Goal: Information Seeking & Learning: Learn about a topic

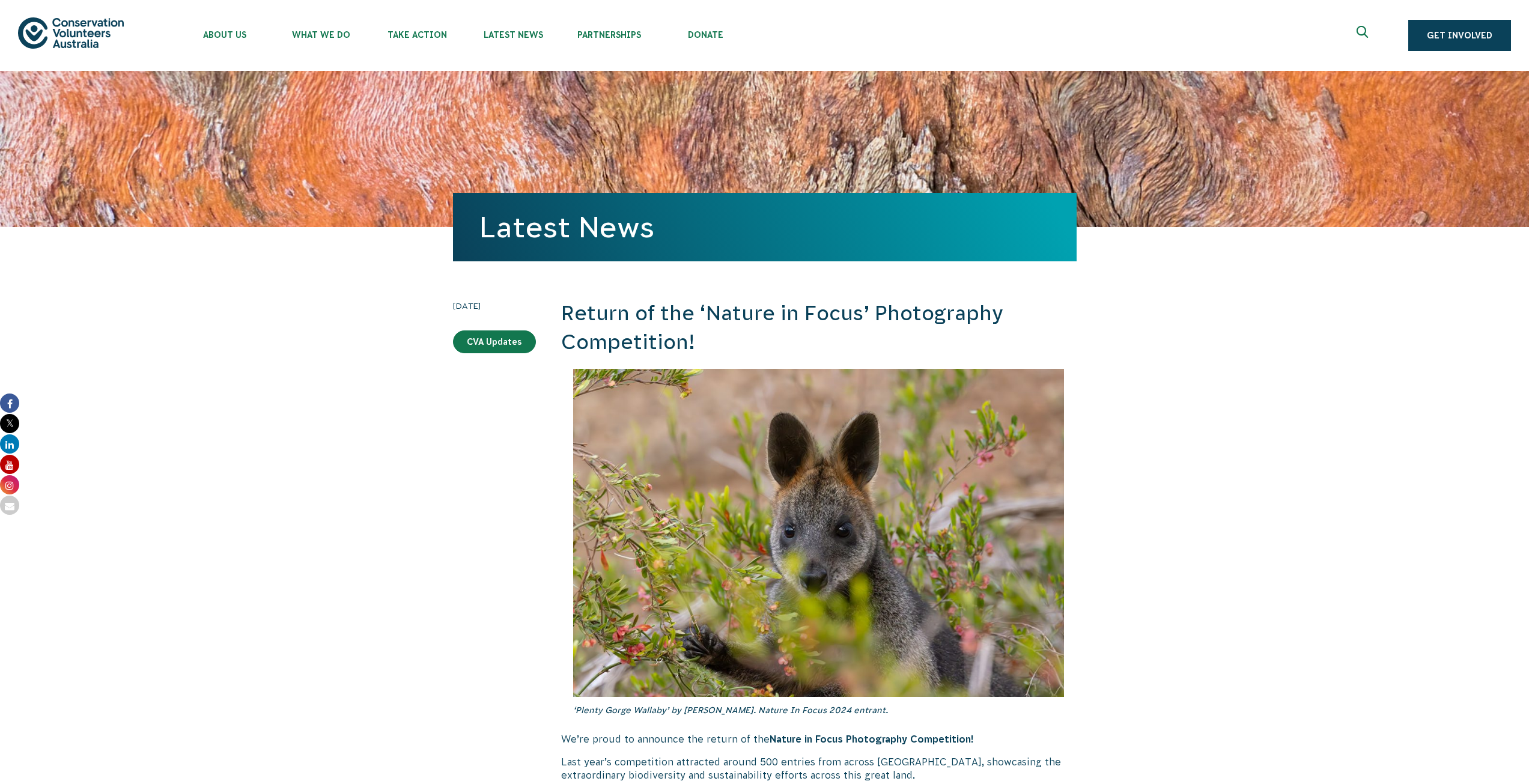
scroll to position [4333, 0]
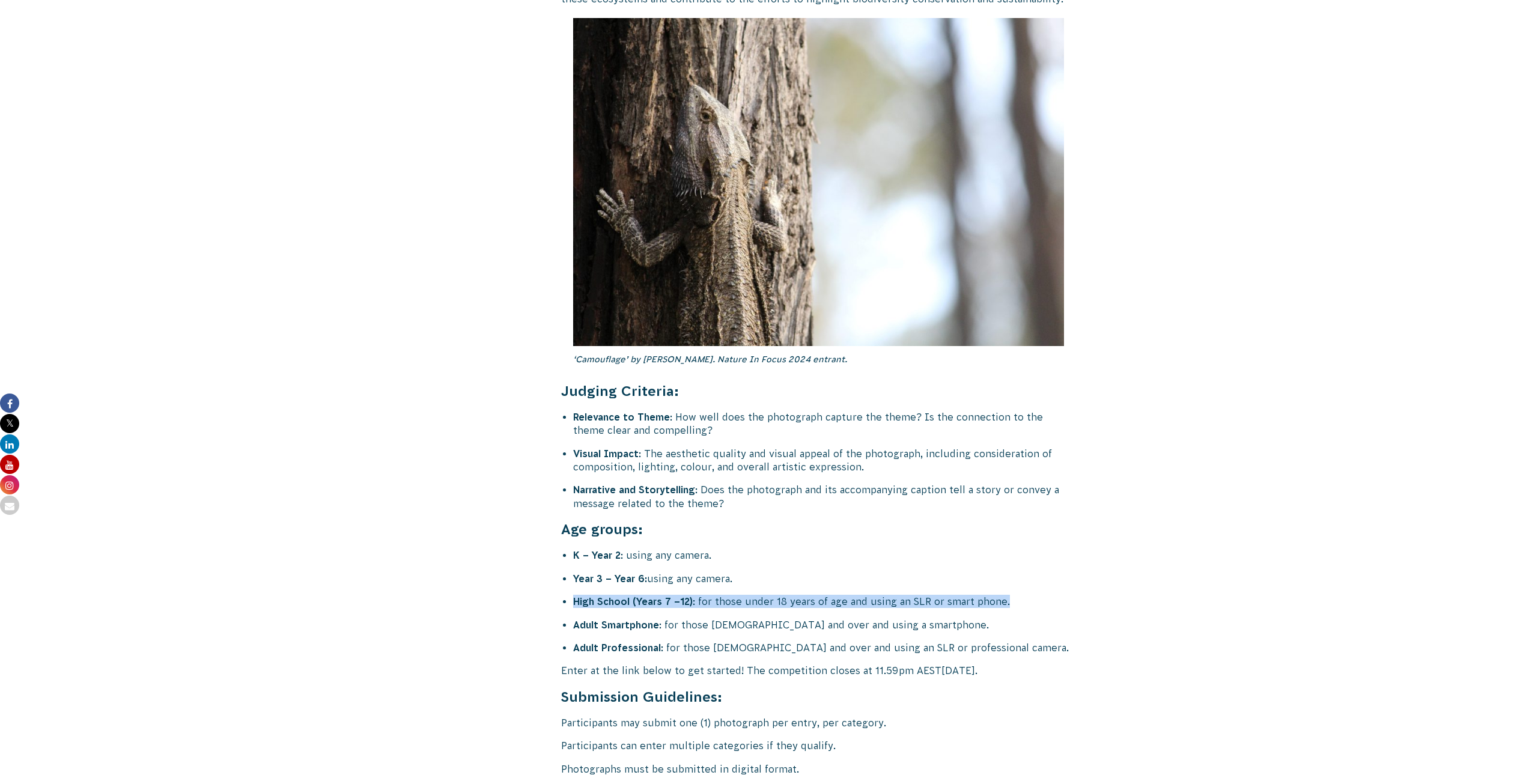
click at [1020, 595] on li "High School (Years 7 –12) : for those under 18 years of age and using an SLR or…" at bounding box center [825, 601] width 503 height 13
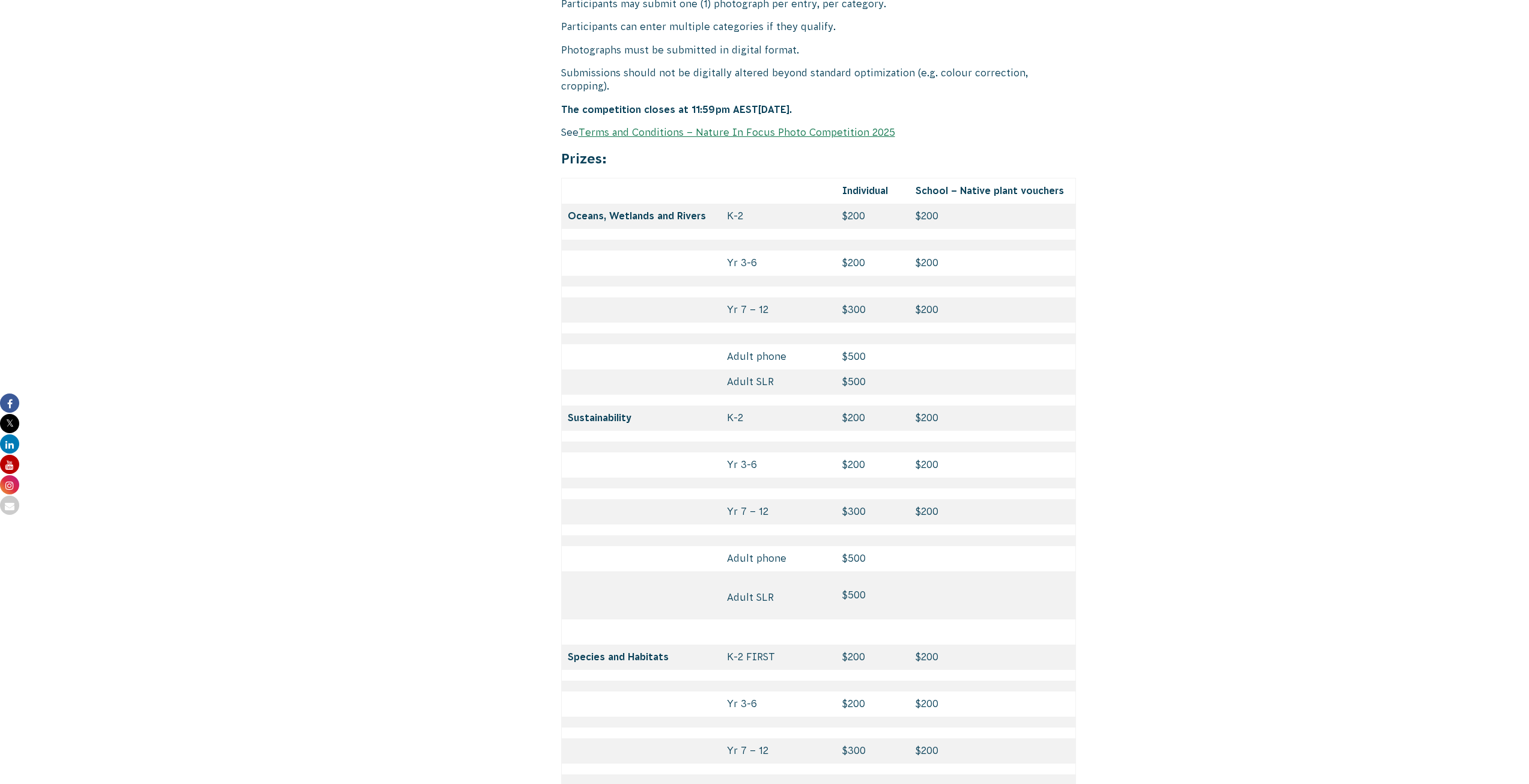
scroll to position [5042, 0]
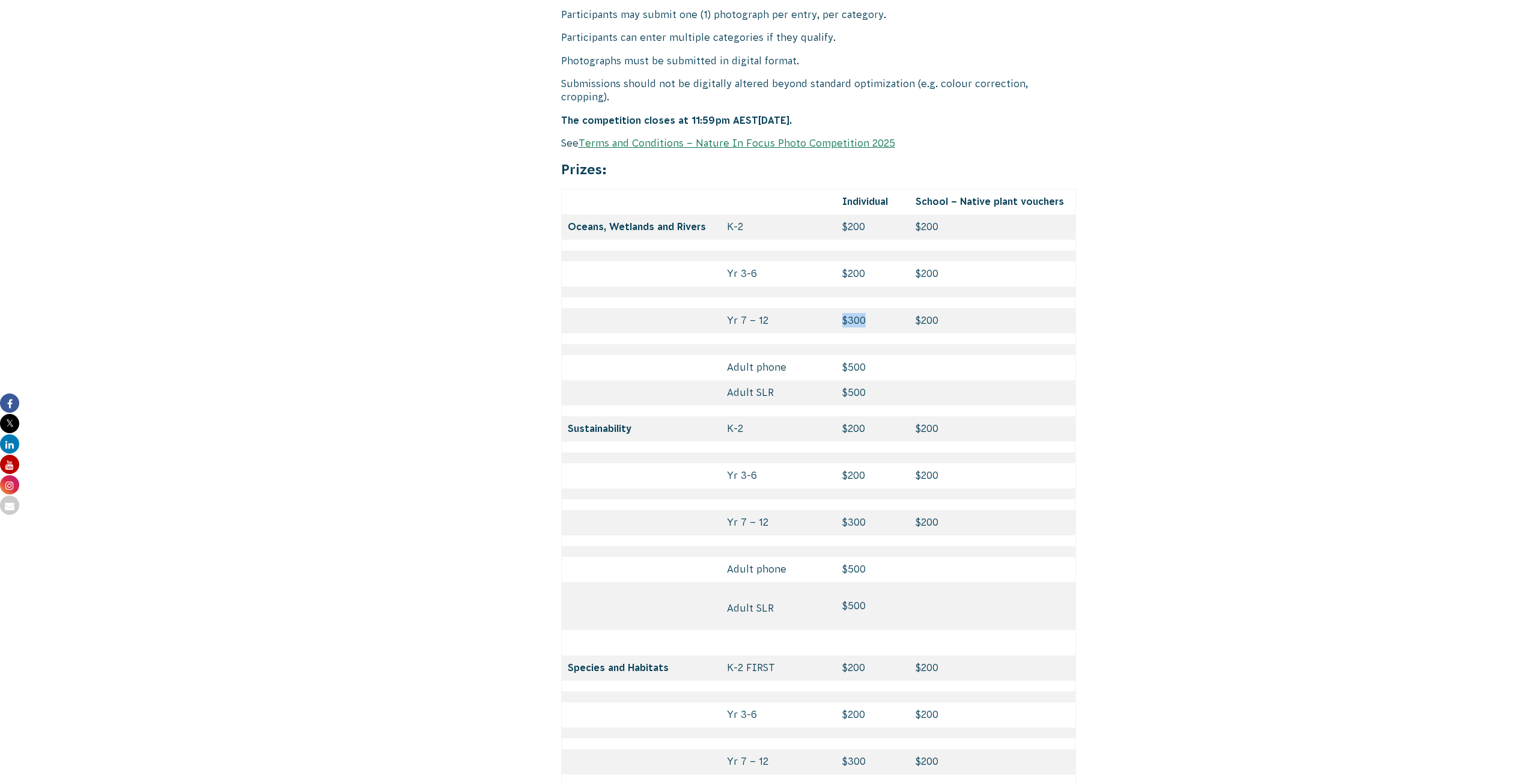
drag, startPoint x: 837, startPoint y: 268, endPoint x: 878, endPoint y: 262, distance: 41.4
click at [878, 308] on td "$300" at bounding box center [873, 321] width 74 height 25
drag, startPoint x: 913, startPoint y: 262, endPoint x: 937, endPoint y: 267, distance: 24.5
click at [937, 308] on td "$200" at bounding box center [992, 321] width 166 height 25
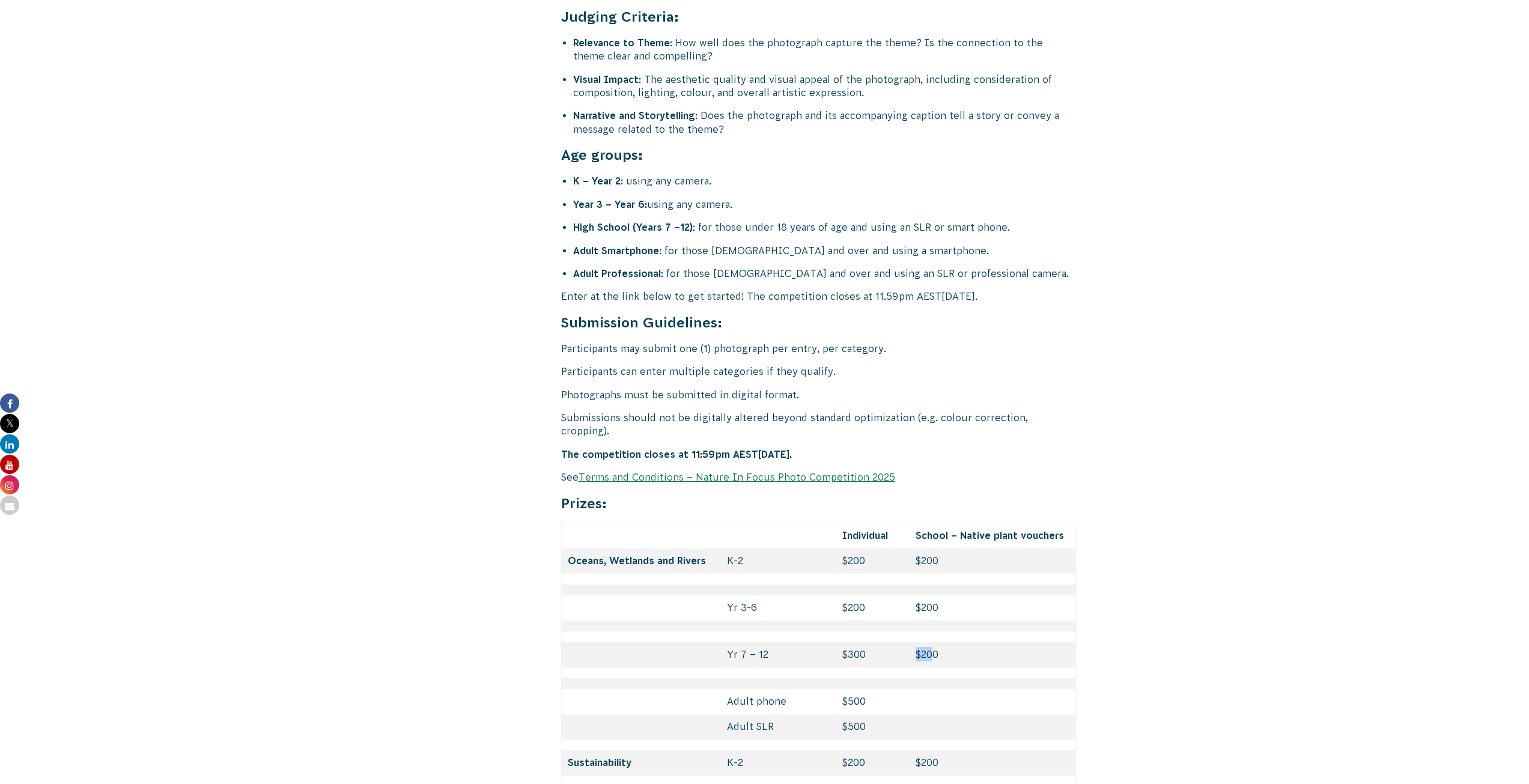
scroll to position [4713, 0]
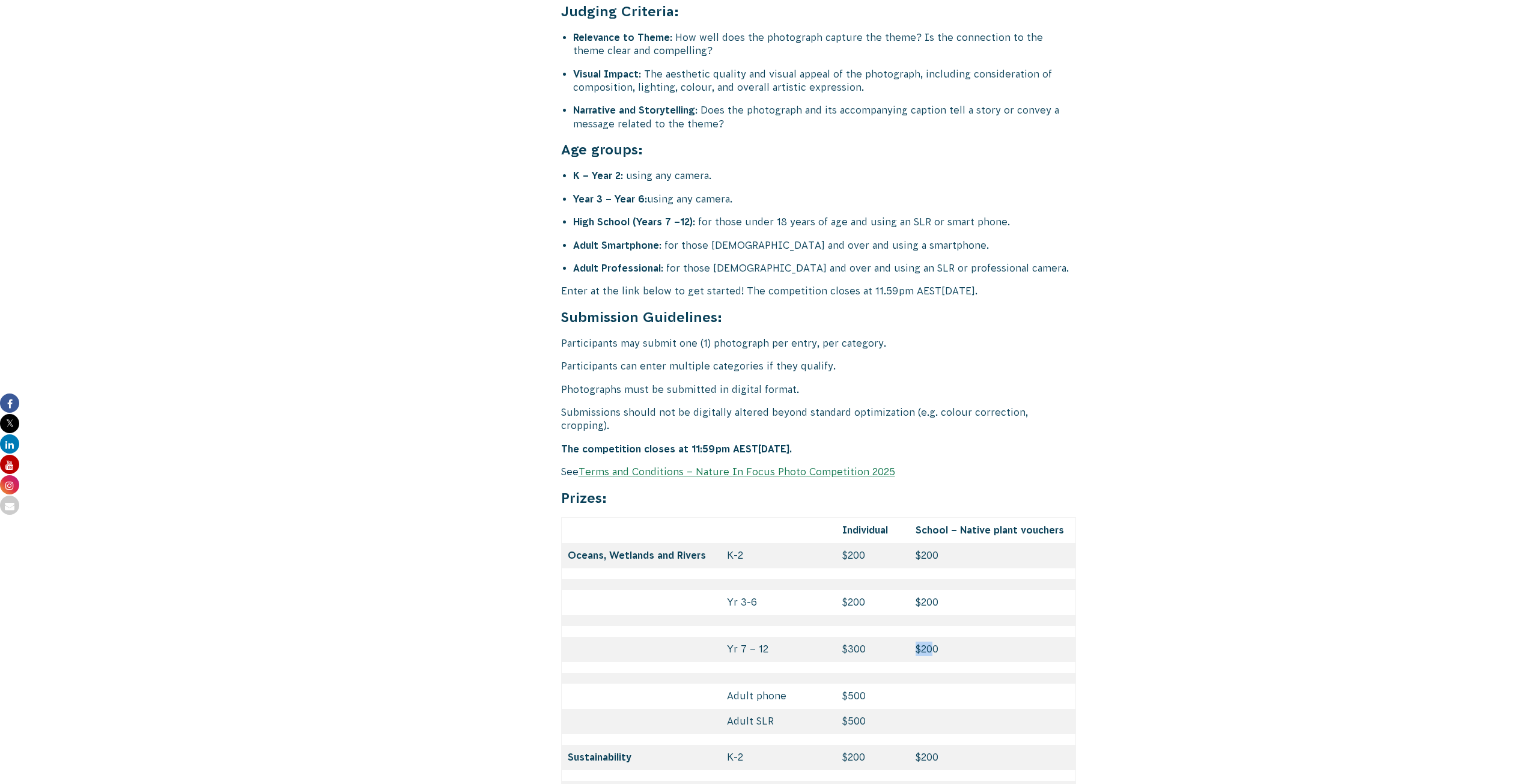
click at [732, 466] on link "Terms and Conditions – Nature In Focus Photo Competition 2025" at bounding box center [736, 472] width 317 height 11
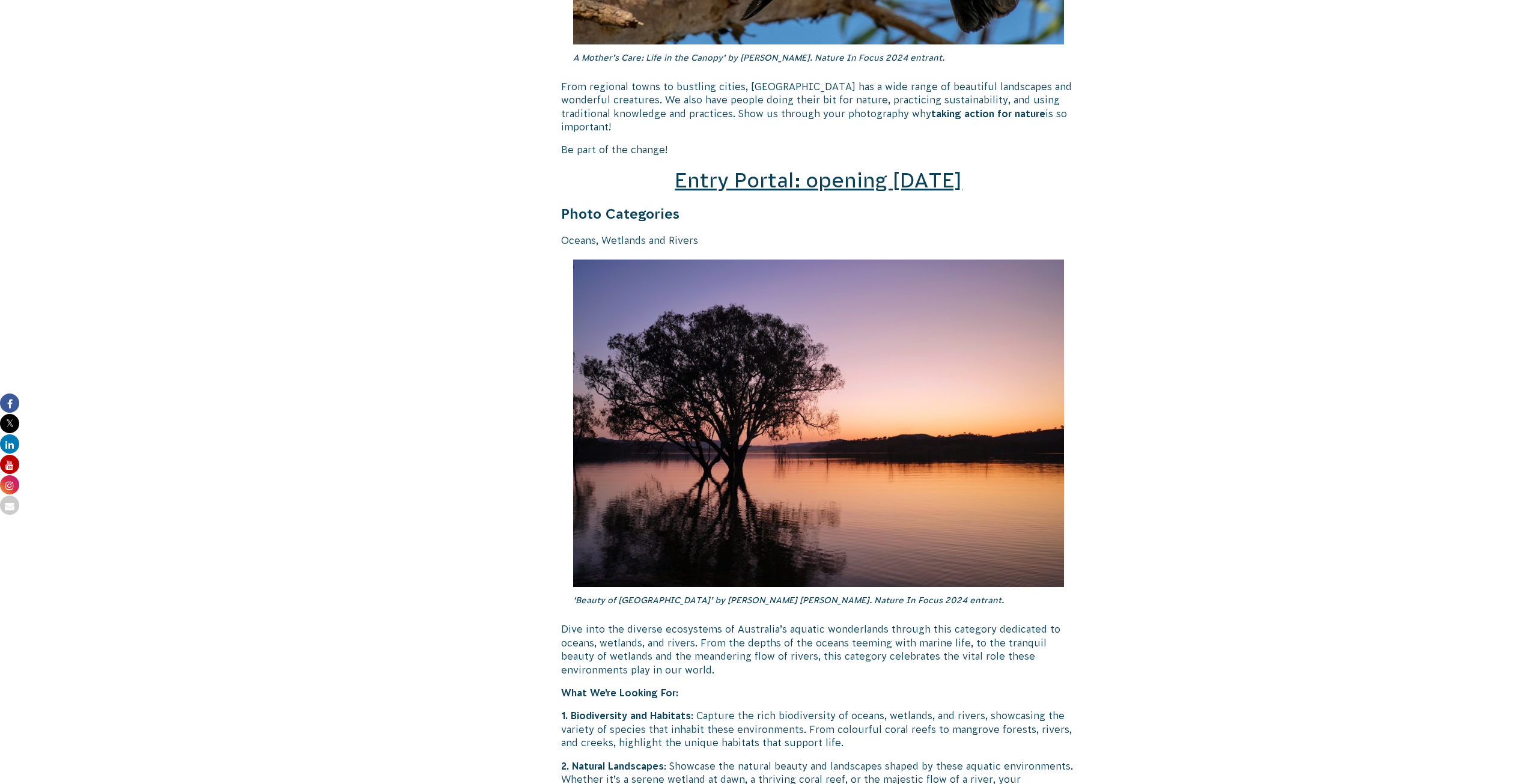
scroll to position [1712, 0]
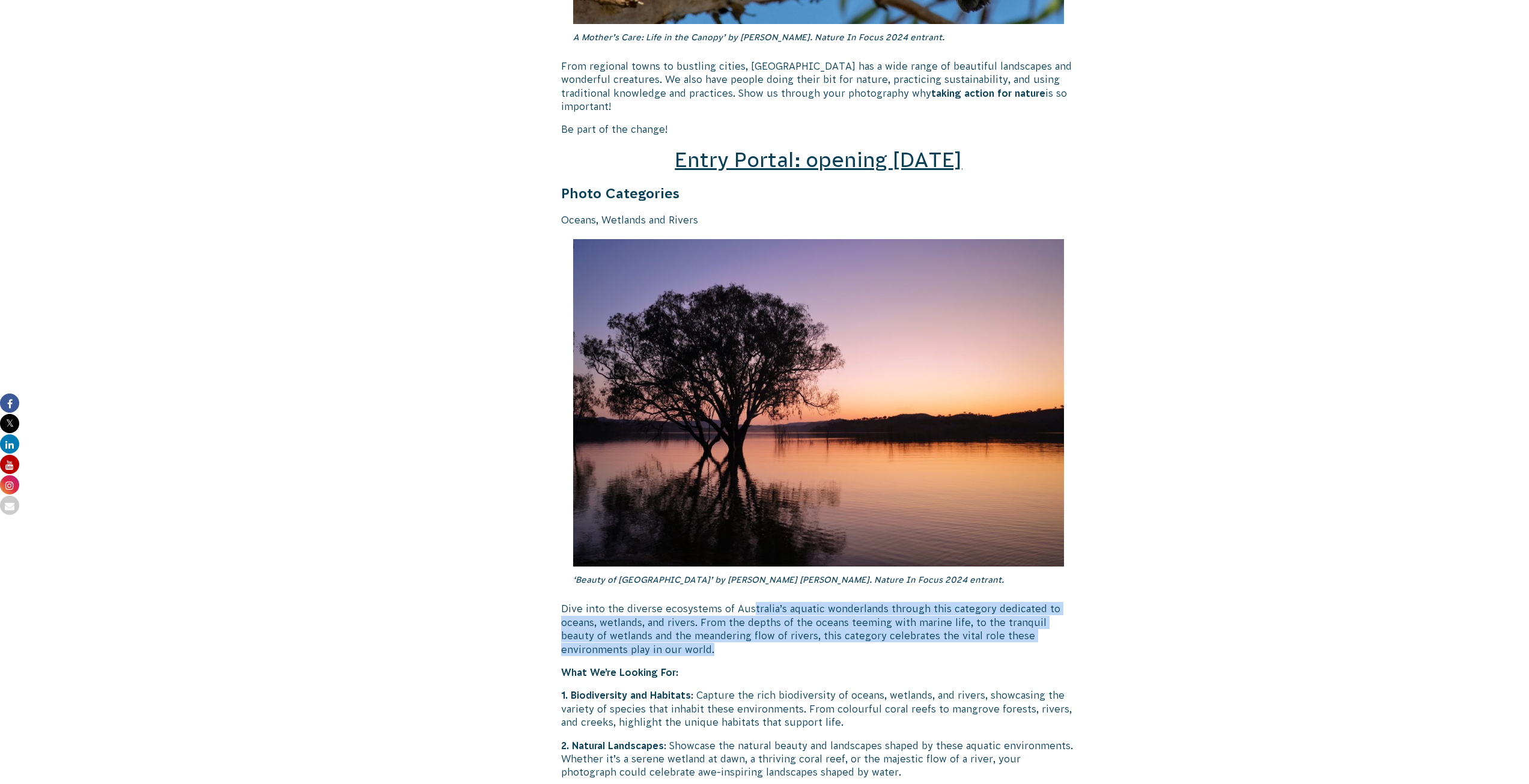
drag, startPoint x: 749, startPoint y: 591, endPoint x: 920, endPoint y: 630, distance: 175.4
click at [920, 630] on p "Dive into the diverse ecosystems of Australia’s aquatic wonderlands through thi…" at bounding box center [819, 629] width 516 height 54
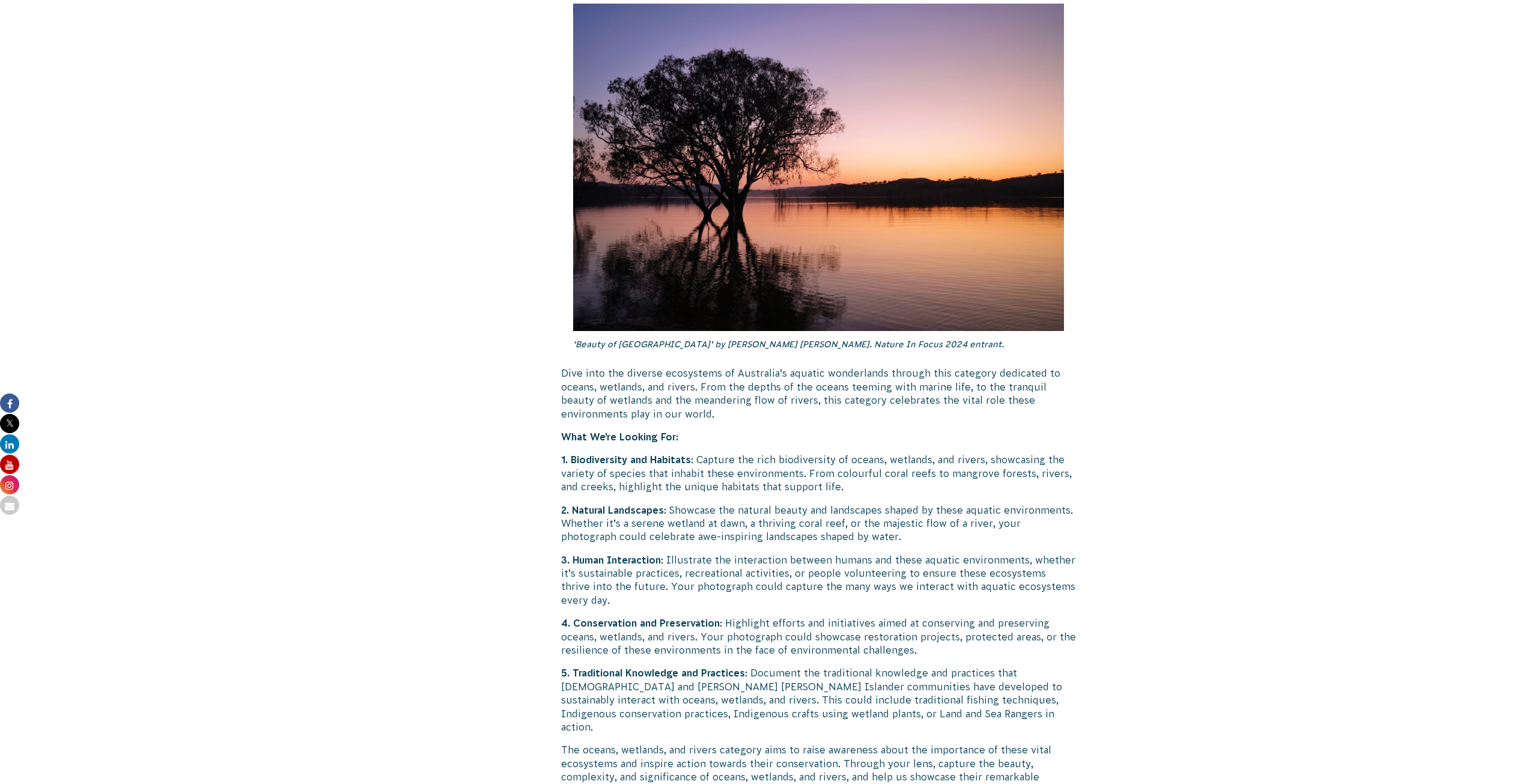
scroll to position [1952, 0]
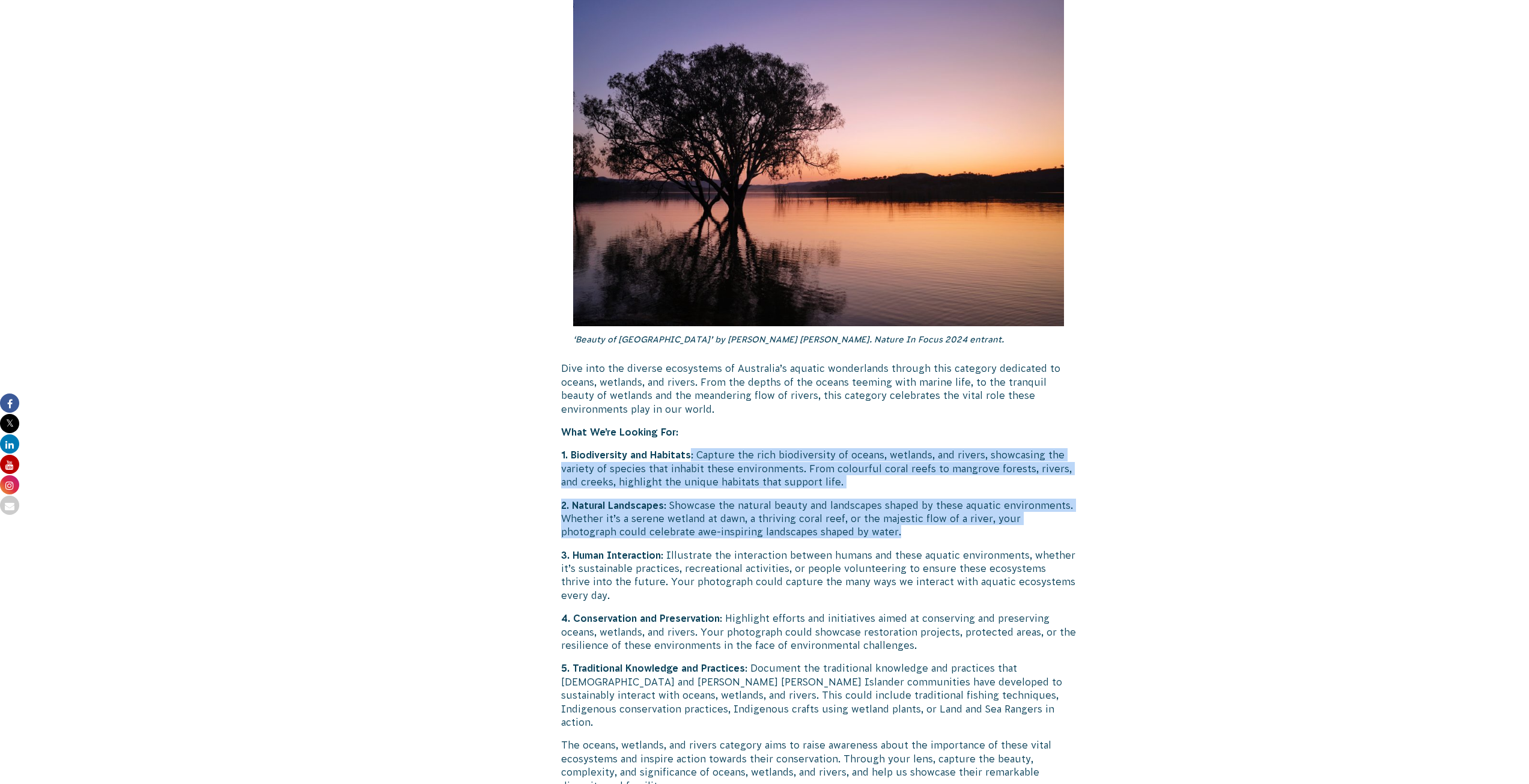
drag, startPoint x: 691, startPoint y: 435, endPoint x: 931, endPoint y: 519, distance: 254.3
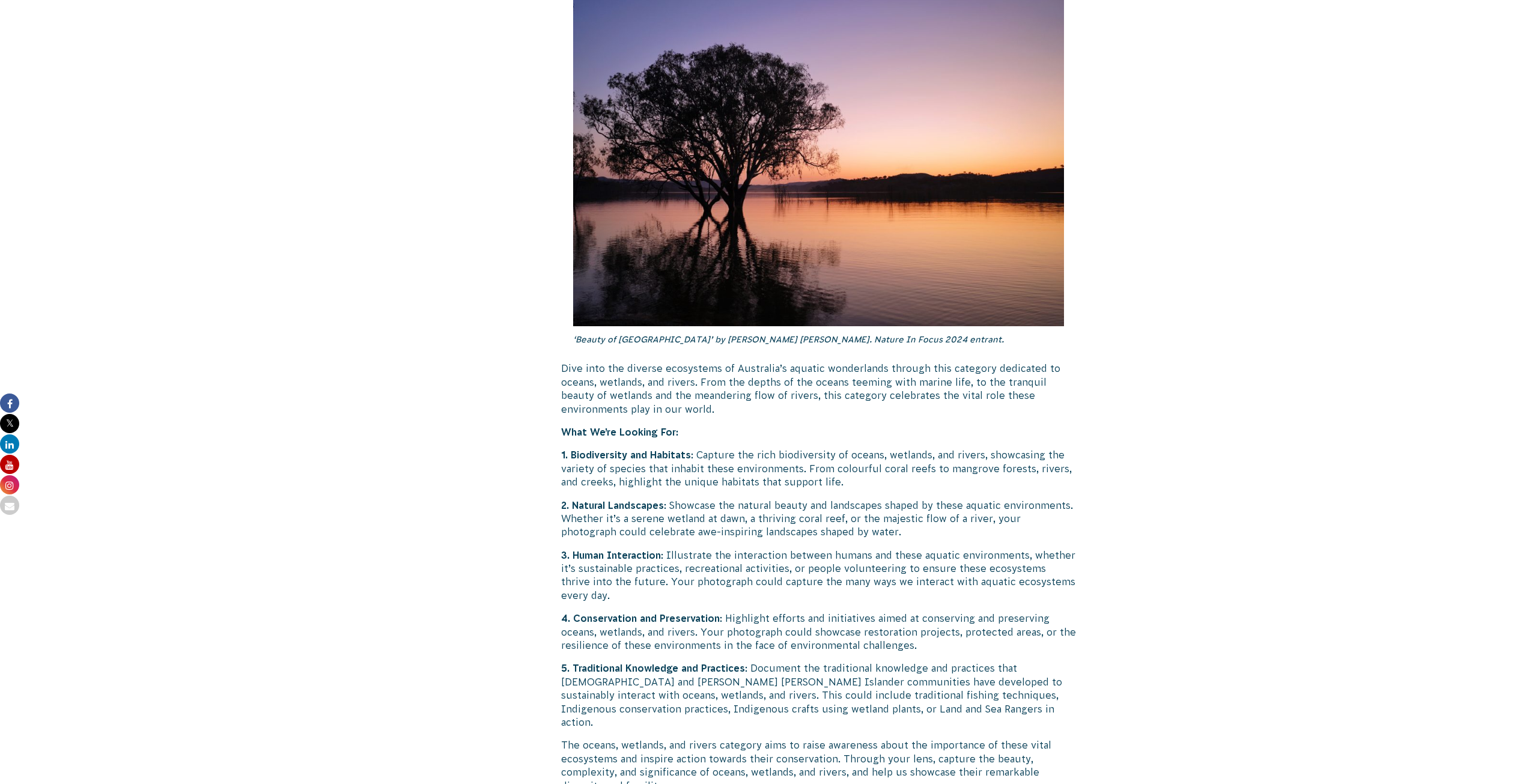
click at [740, 548] on p "3. Human Interaction : Illustrate the interaction between humans and these aqua…" at bounding box center [819, 575] width 516 height 54
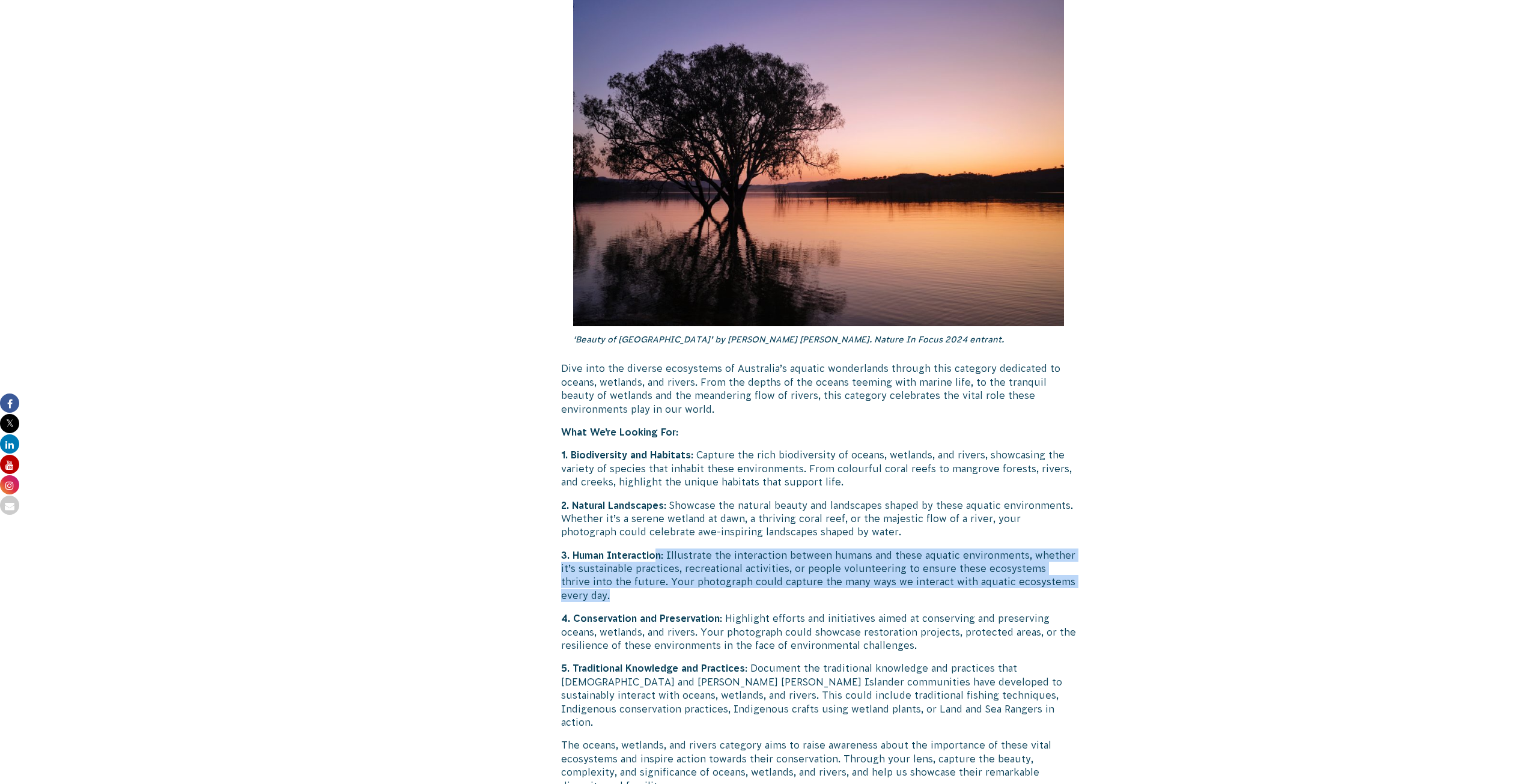
drag, startPoint x: 657, startPoint y: 544, endPoint x: 1059, endPoint y: 588, distance: 404.4
click at [1059, 588] on p "3. Human Interaction : Illustrate the interaction between humans and these aqua…" at bounding box center [819, 575] width 516 height 54
click at [849, 583] on p "3. Human Interaction : Illustrate the interaction between humans and these aqua…" at bounding box center [819, 575] width 516 height 54
drag, startPoint x: 595, startPoint y: 580, endPoint x: 549, endPoint y: 528, distance: 69.4
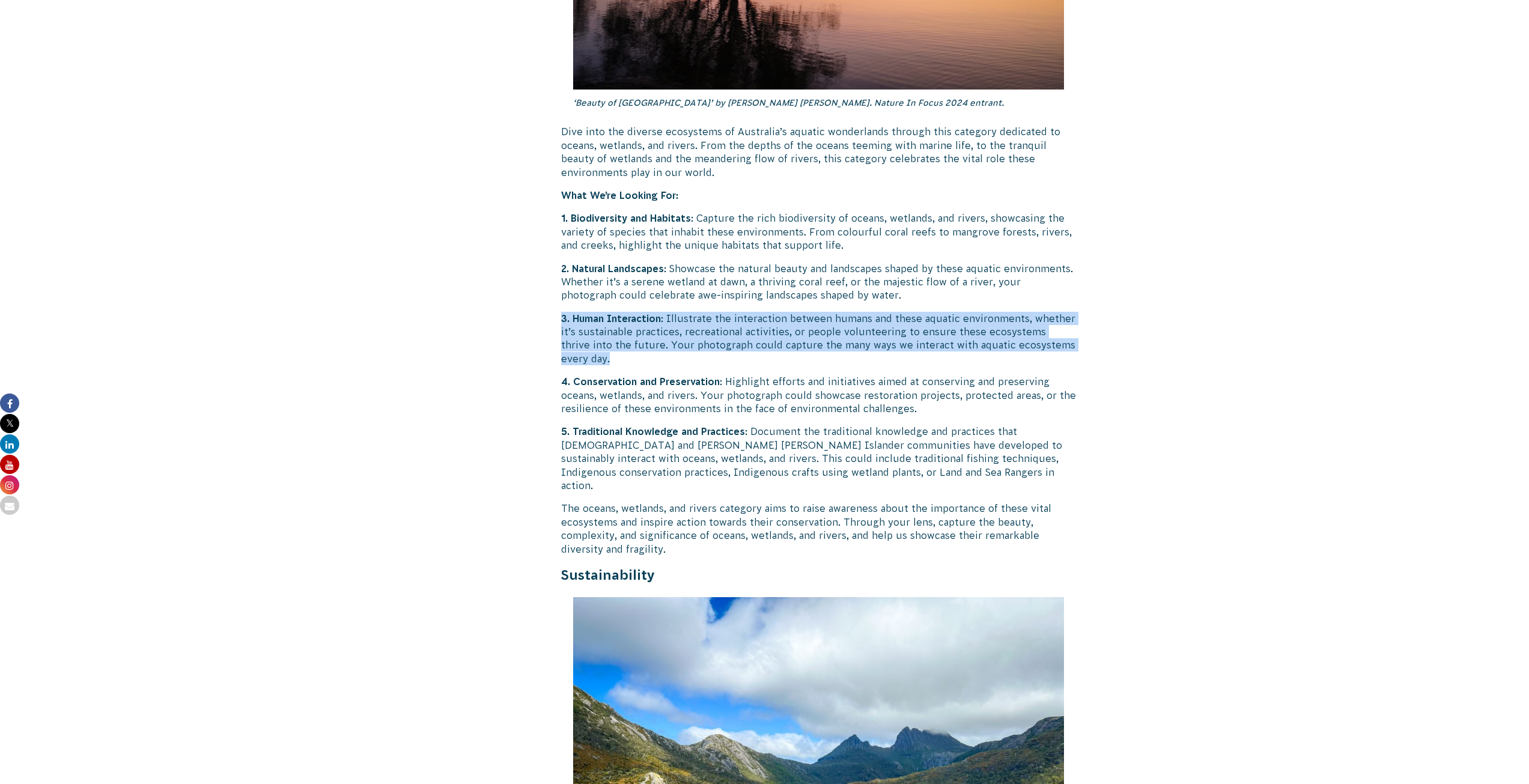
scroll to position [2193, 0]
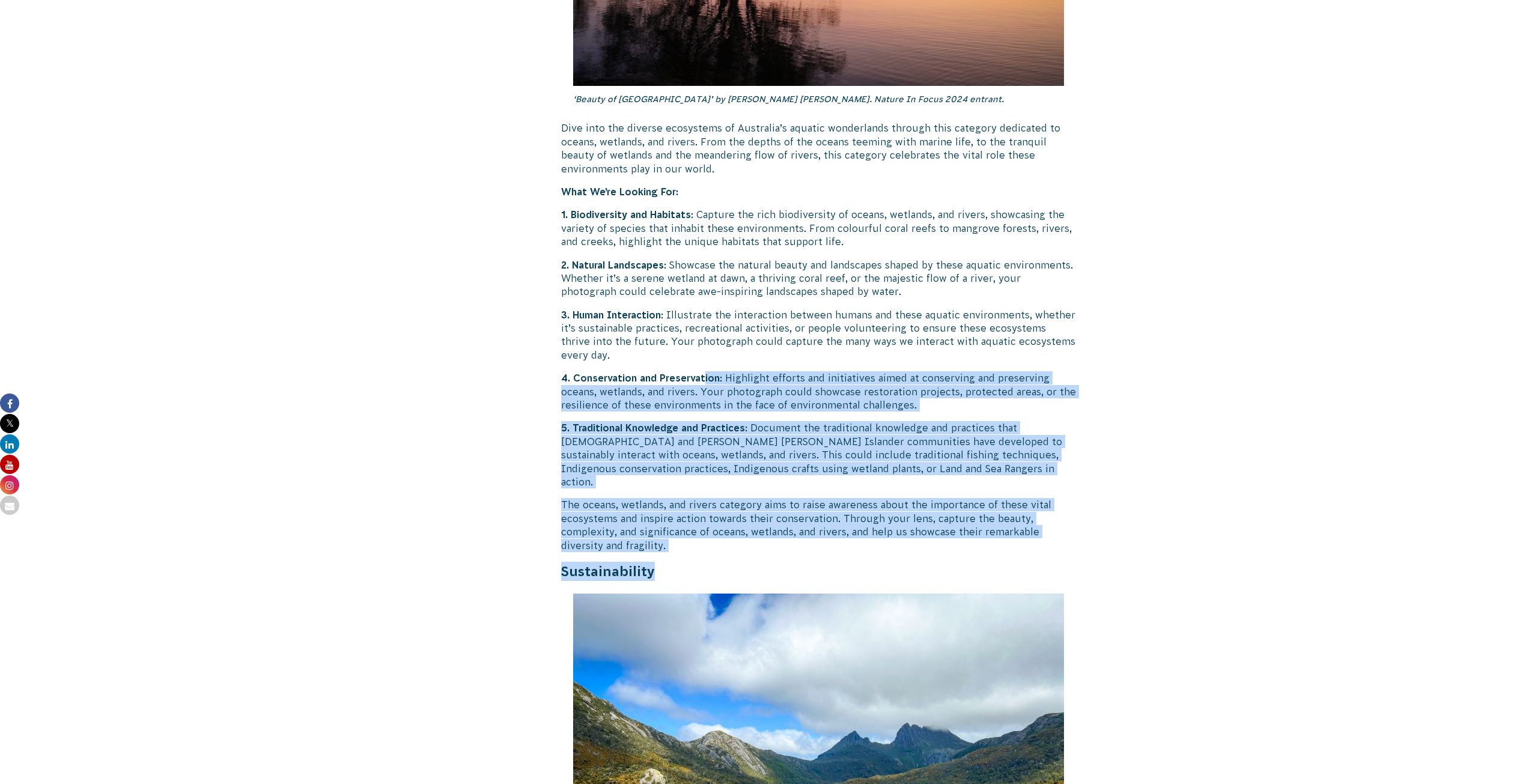
drag, startPoint x: 704, startPoint y: 353, endPoint x: 1014, endPoint y: 525, distance: 354.5
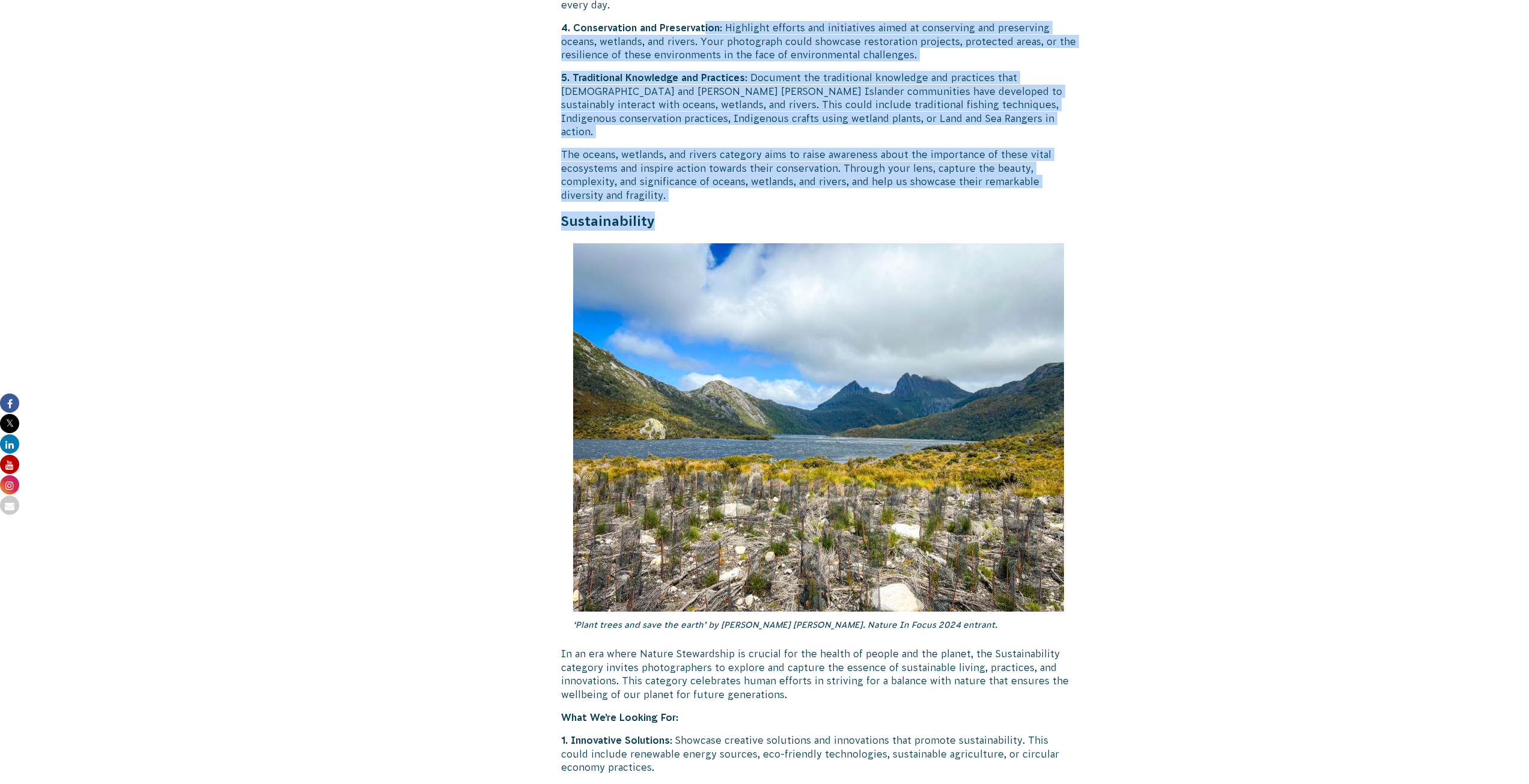
scroll to position [2553, 0]
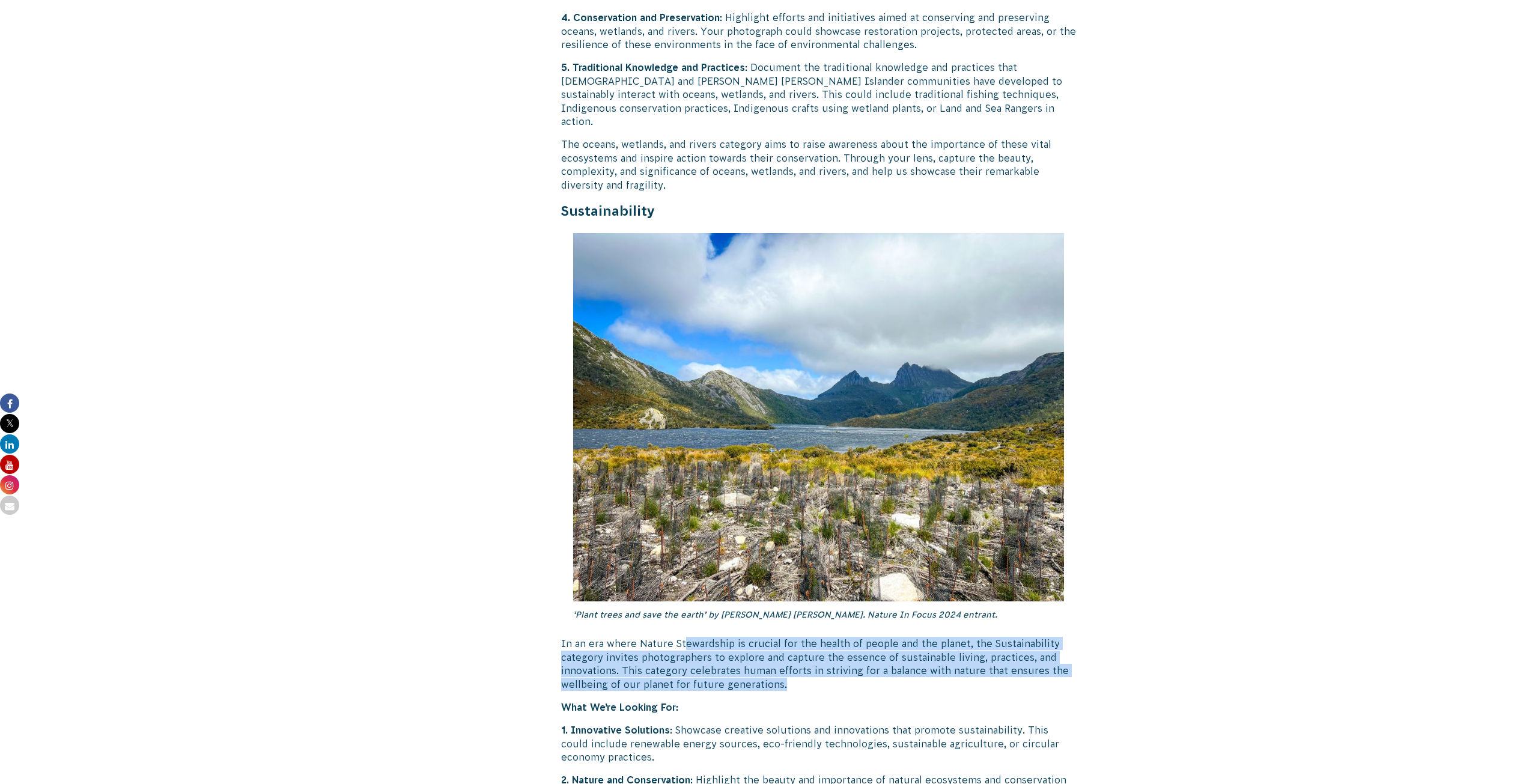
drag, startPoint x: 685, startPoint y: 618, endPoint x: 810, endPoint y: 663, distance: 132.9
click at [810, 663] on p "In an era where Nature Stewardship is crucial for the health of people and the …" at bounding box center [819, 664] width 516 height 54
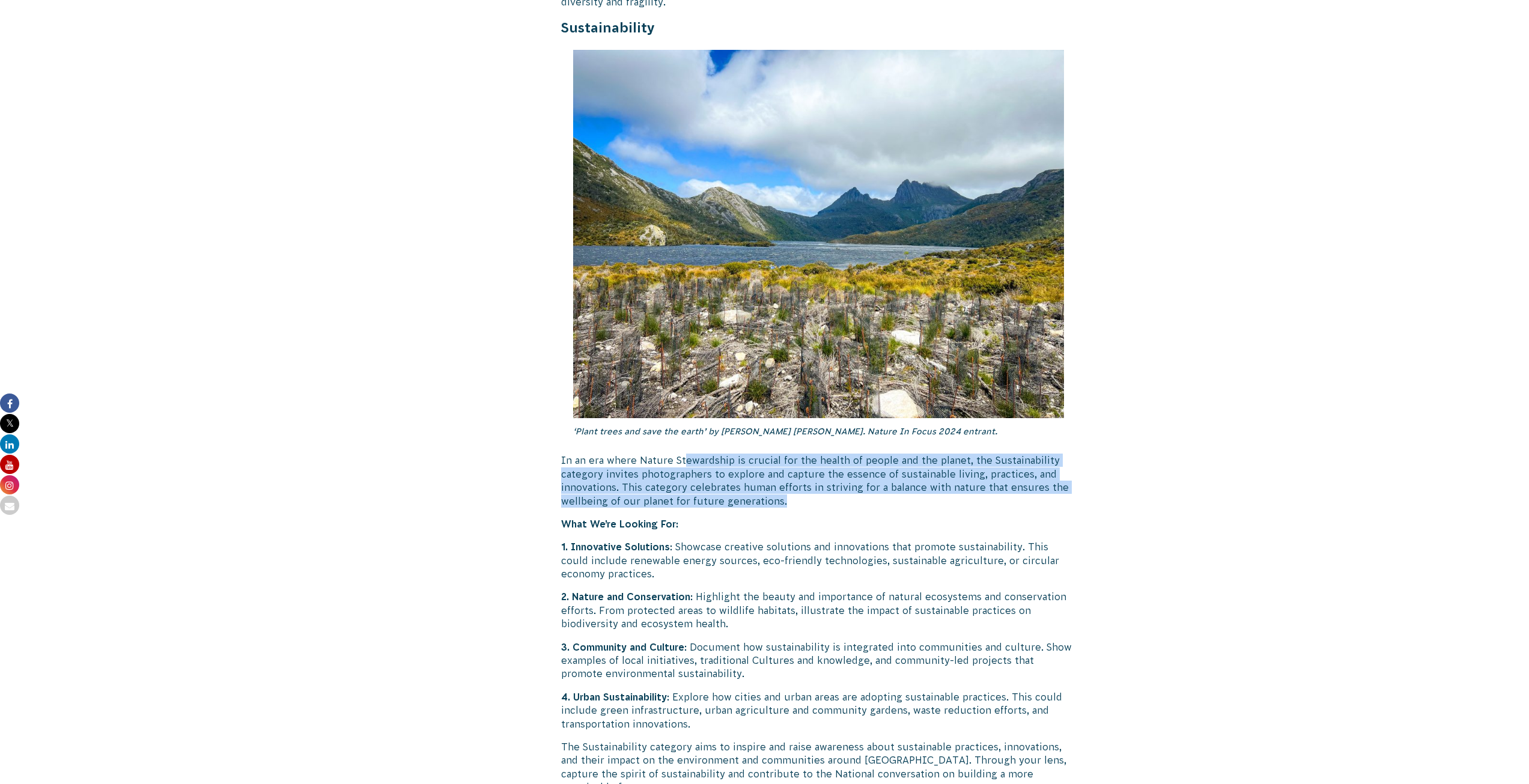
scroll to position [2793, 0]
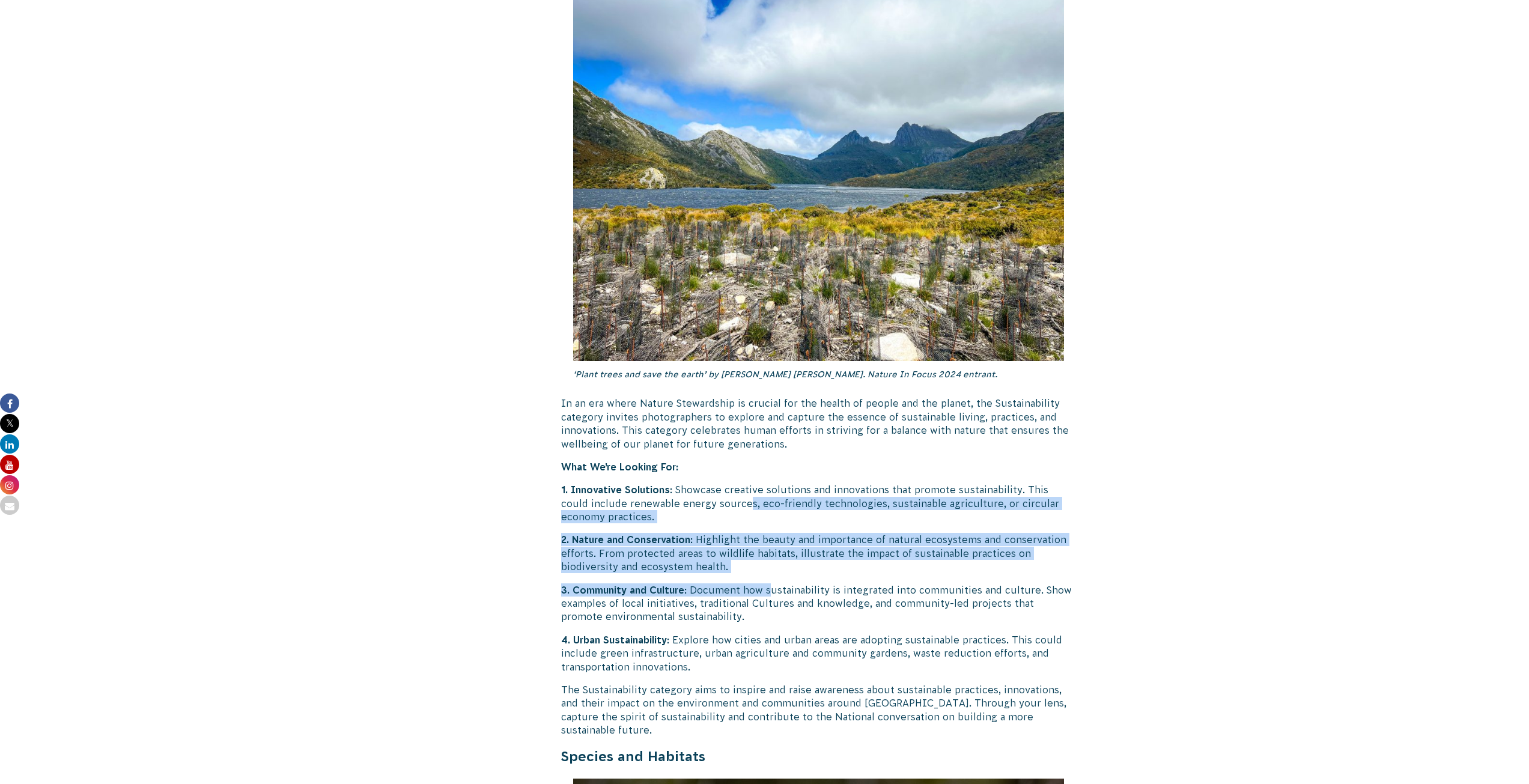
drag, startPoint x: 723, startPoint y: 484, endPoint x: 773, endPoint y: 552, distance: 84.4
click at [773, 552] on div "Return of the ‘Nature in Focus’ Photography Competition! ‘Plenty Gorge Wallaby’…" at bounding box center [819, 484] width 516 height 5958
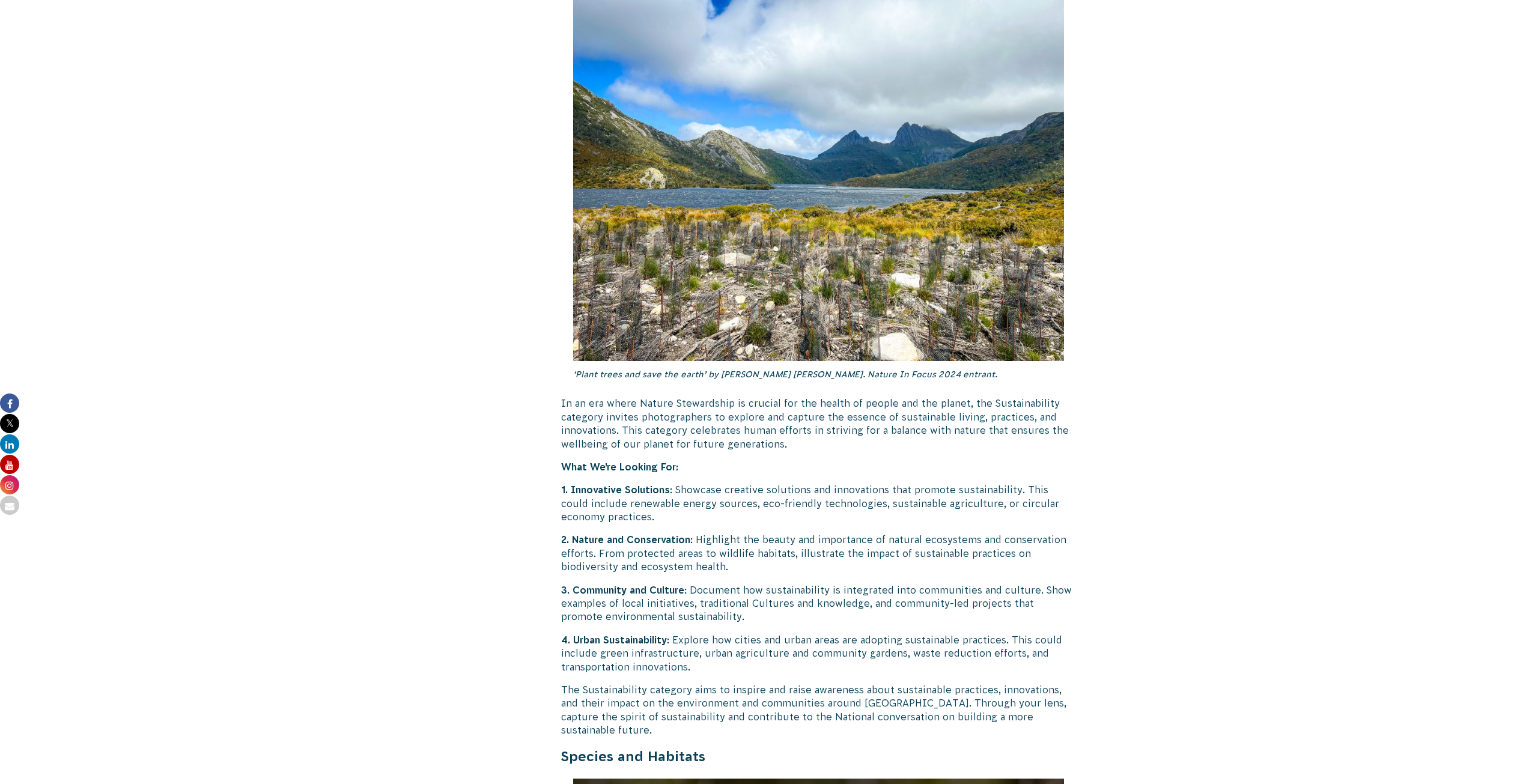
click at [707, 593] on p "3. Community and Culture : Document how sustainability is integrated into commu…" at bounding box center [819, 603] width 516 height 40
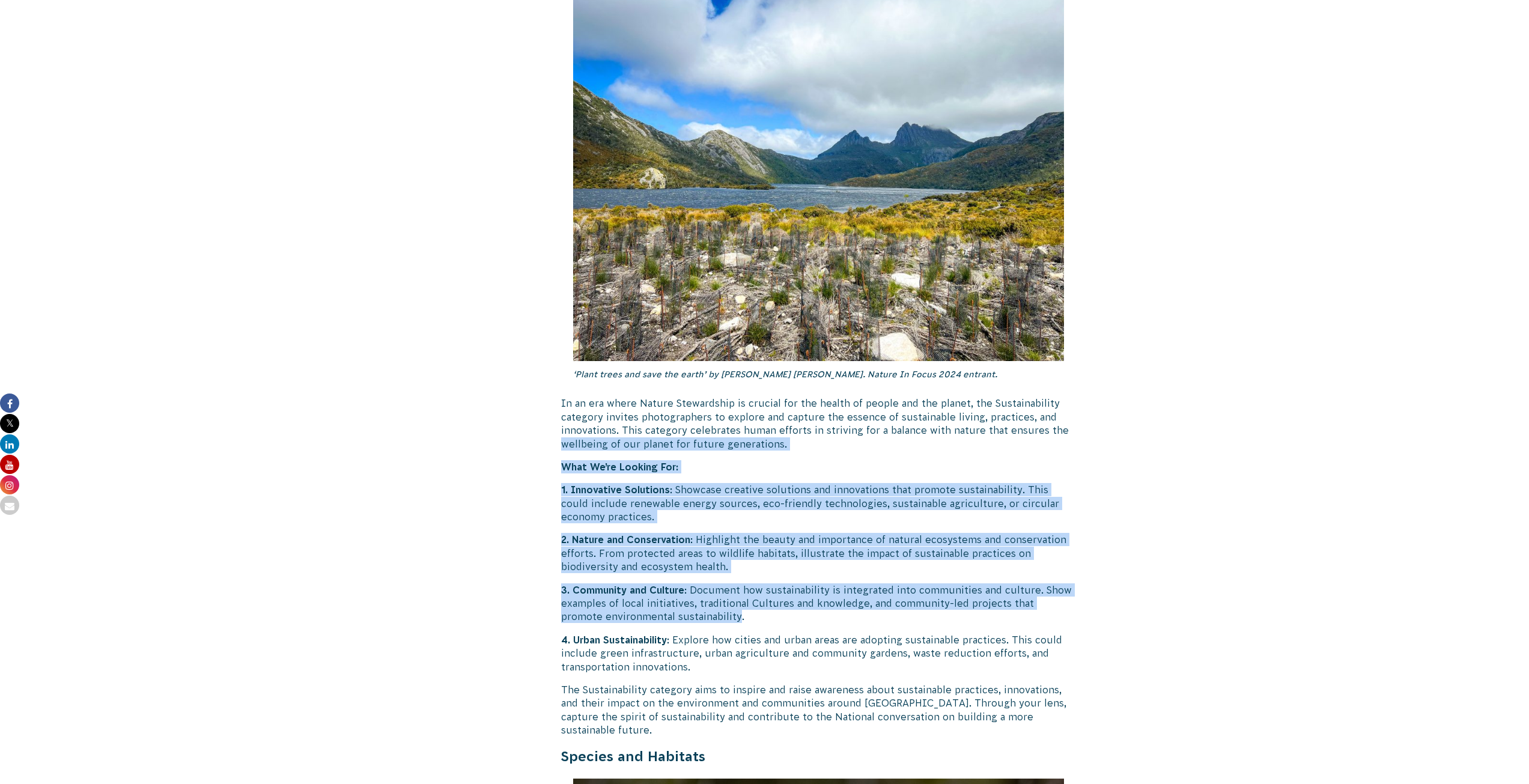
drag, startPoint x: 696, startPoint y: 587, endPoint x: 560, endPoint y: 421, distance: 214.6
click at [560, 421] on div "[DATE] CVA Updates Return of the ‘Nature in Focus’ Photography Competition! ‘Pl…" at bounding box center [765, 512] width 649 height 6015
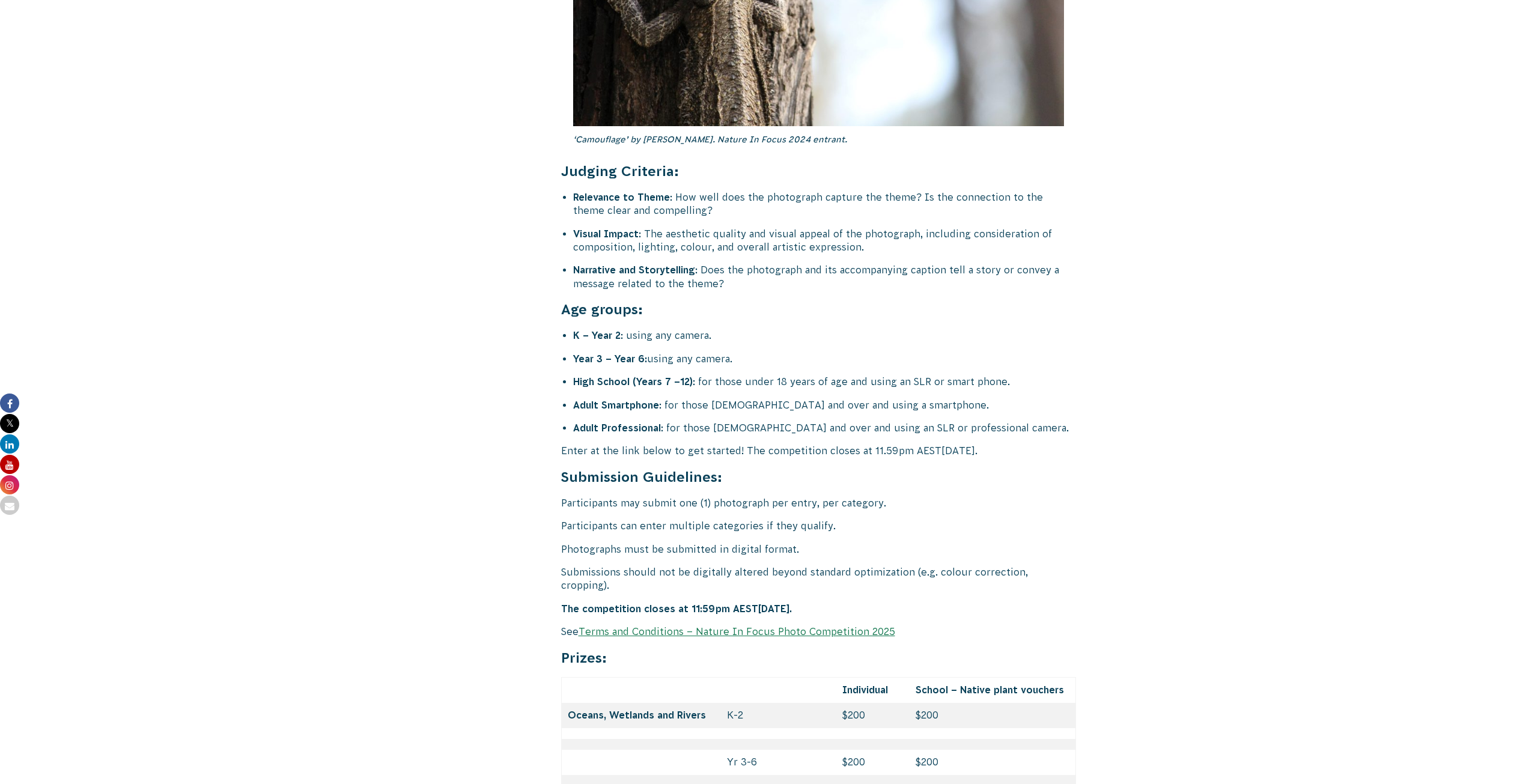
scroll to position [4595, 0]
